Goal: Task Accomplishment & Management: Manage account settings

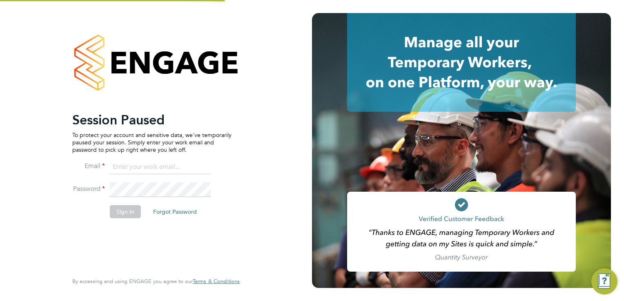
type input "[PERSON_NAME][EMAIL_ADDRESS][DOMAIN_NAME]"
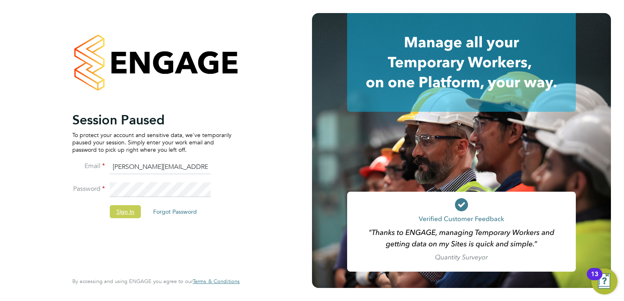
click at [122, 205] on button "Sign In" at bounding box center [125, 211] width 31 height 13
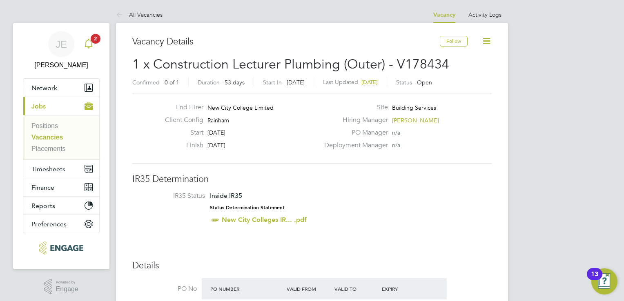
click at [89, 44] on icon "Main navigation" at bounding box center [89, 44] width 10 height 10
